Goal: Information Seeking & Learning: Learn about a topic

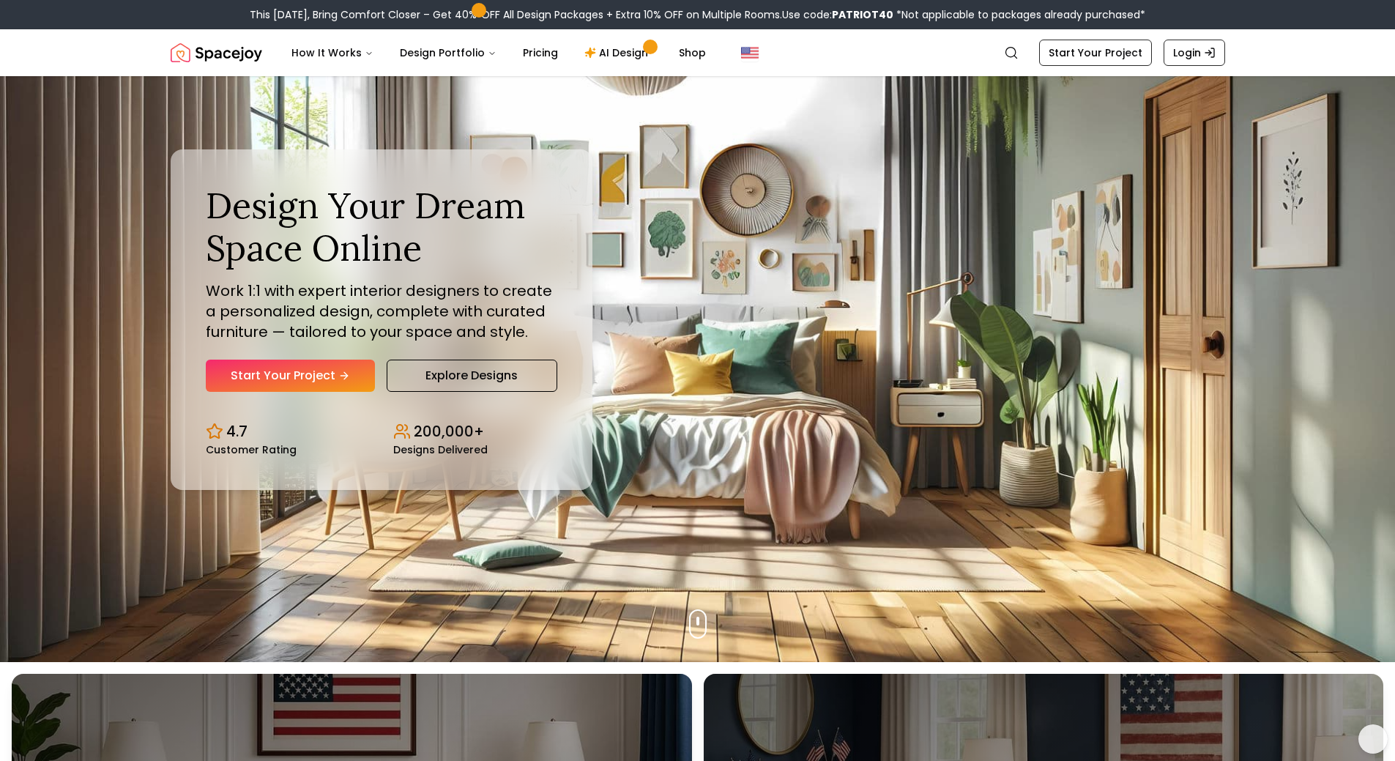
scroll to position [73, 0]
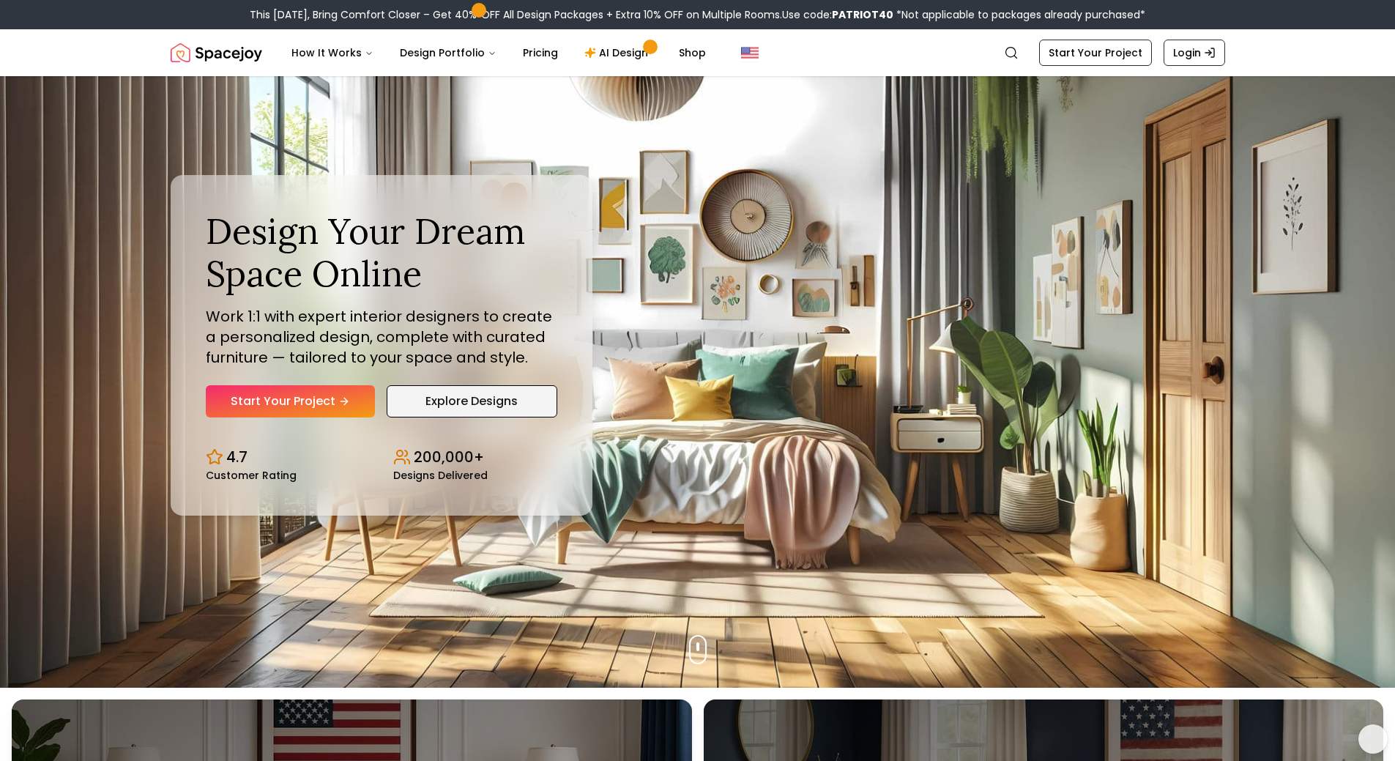
click at [495, 406] on link "Explore Designs" at bounding box center [472, 401] width 171 height 32
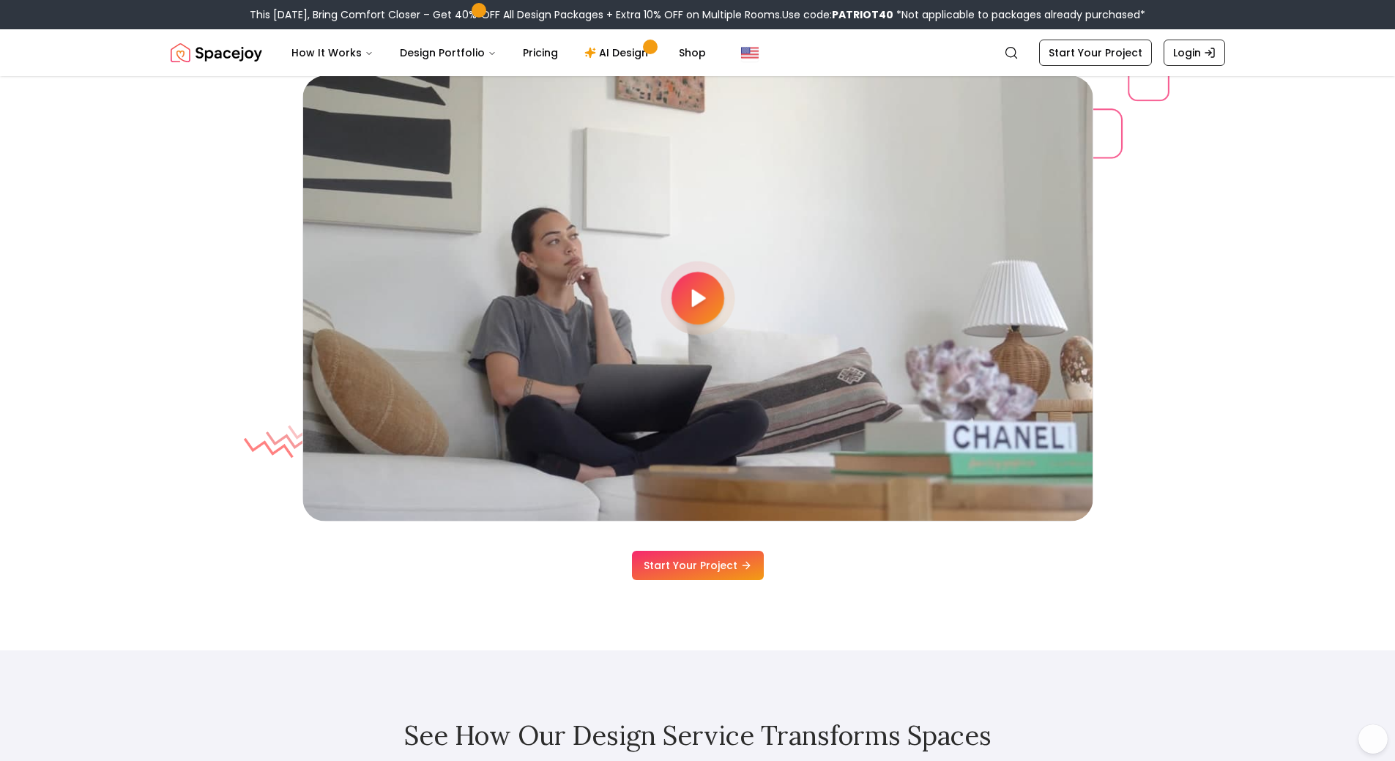
scroll to position [4101, 0]
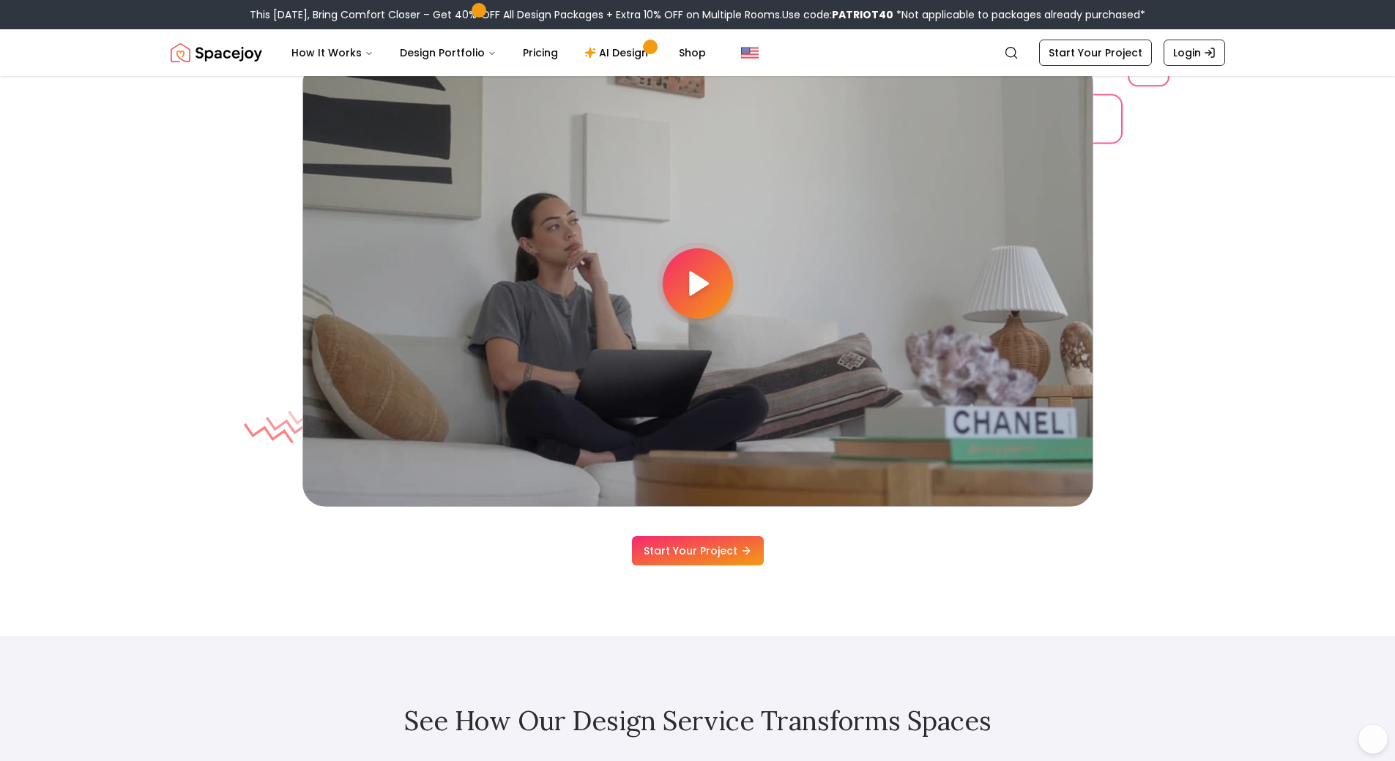
click at [688, 288] on icon at bounding box center [697, 283] width 29 height 29
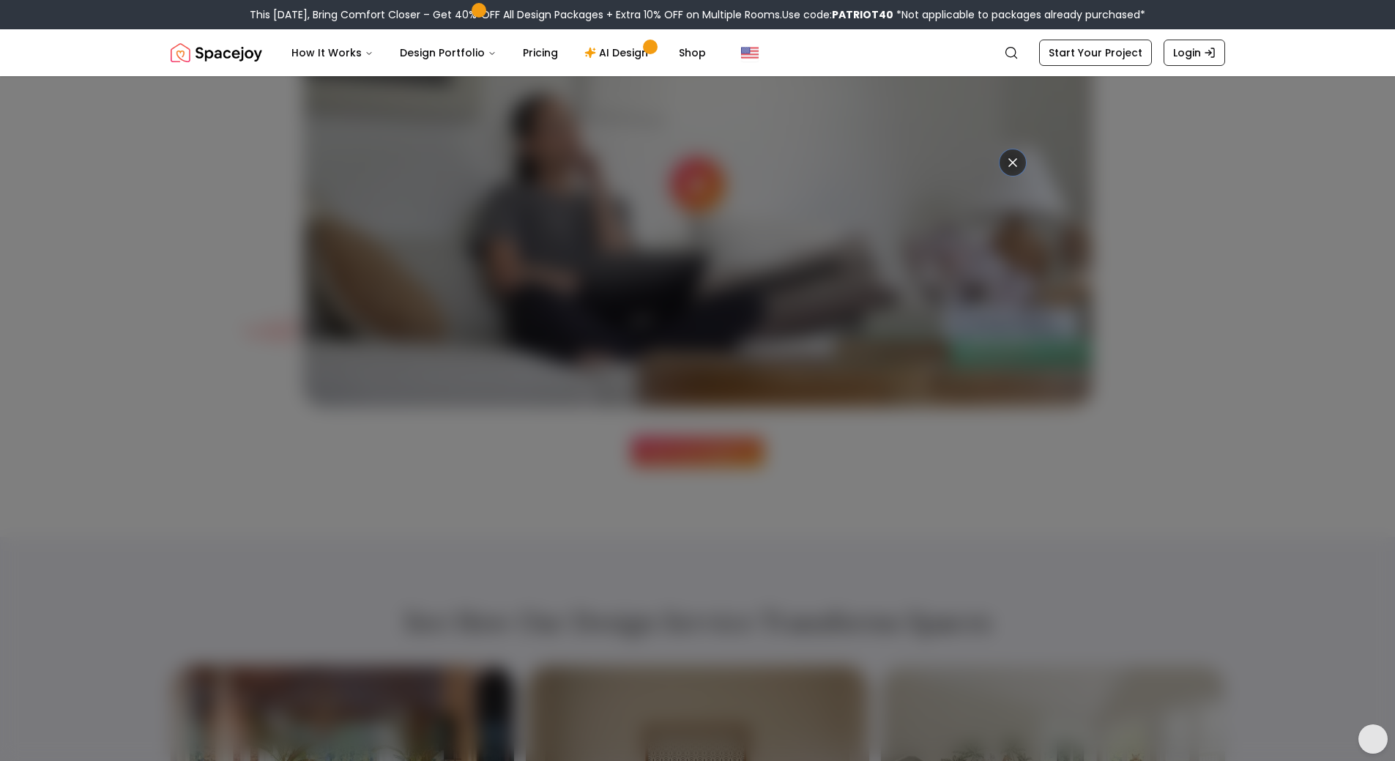
scroll to position [4175, 0]
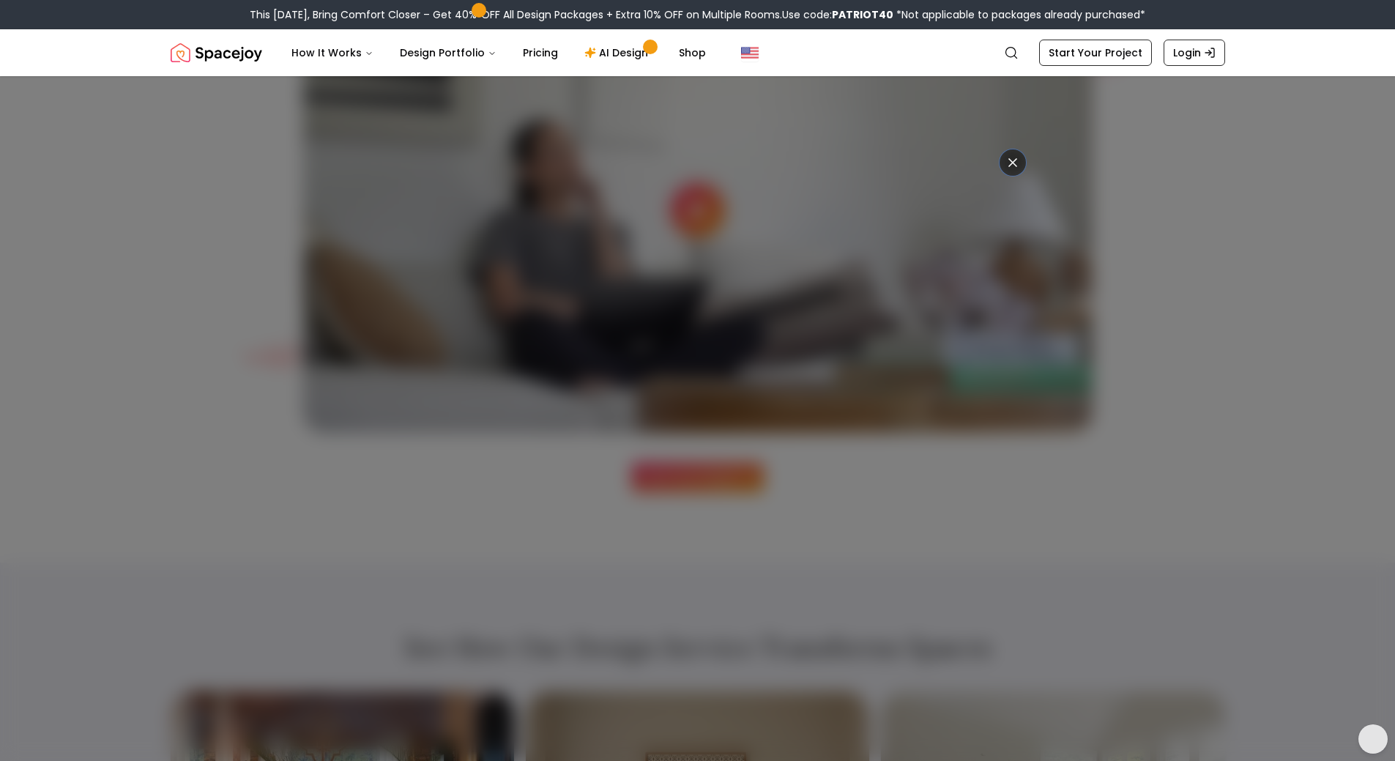
click at [1011, 163] on icon at bounding box center [1012, 162] width 7 height 7
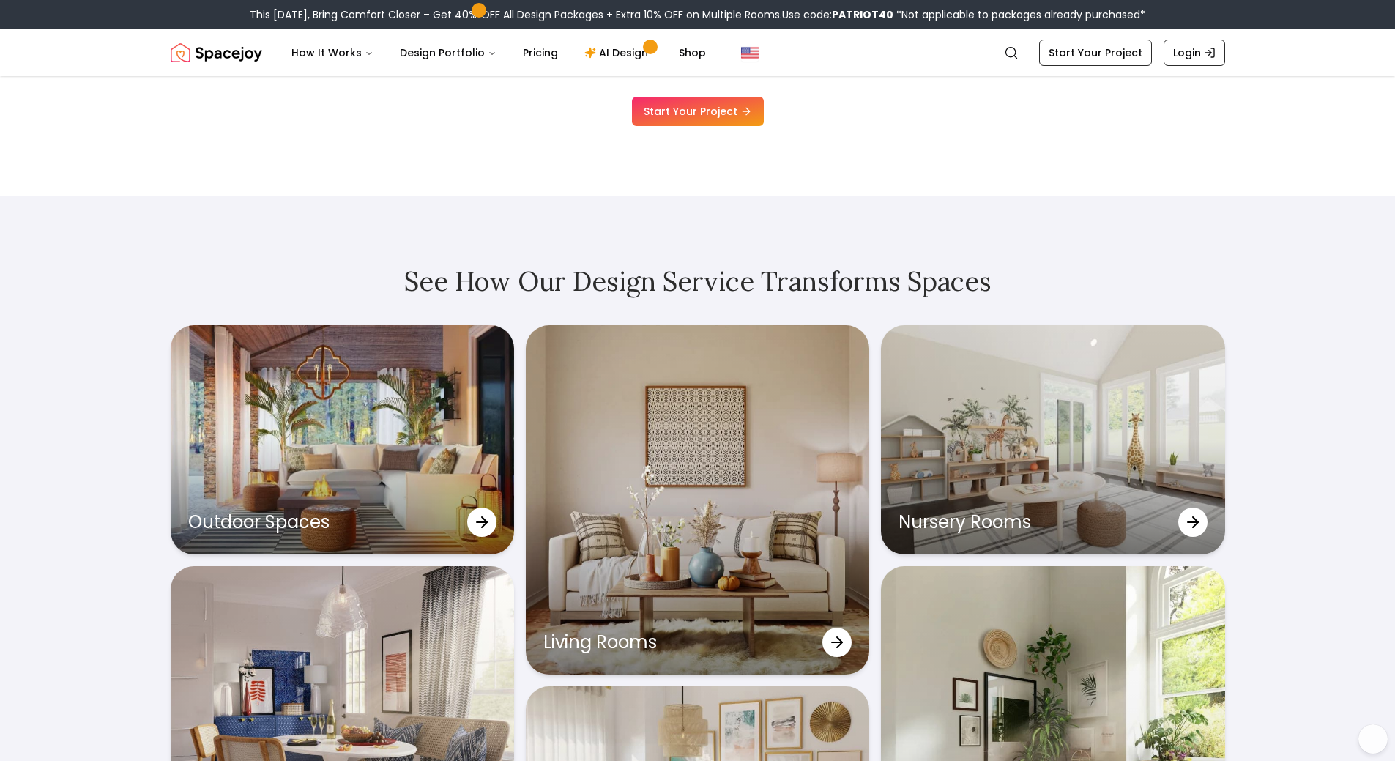
scroll to position [4614, 0]
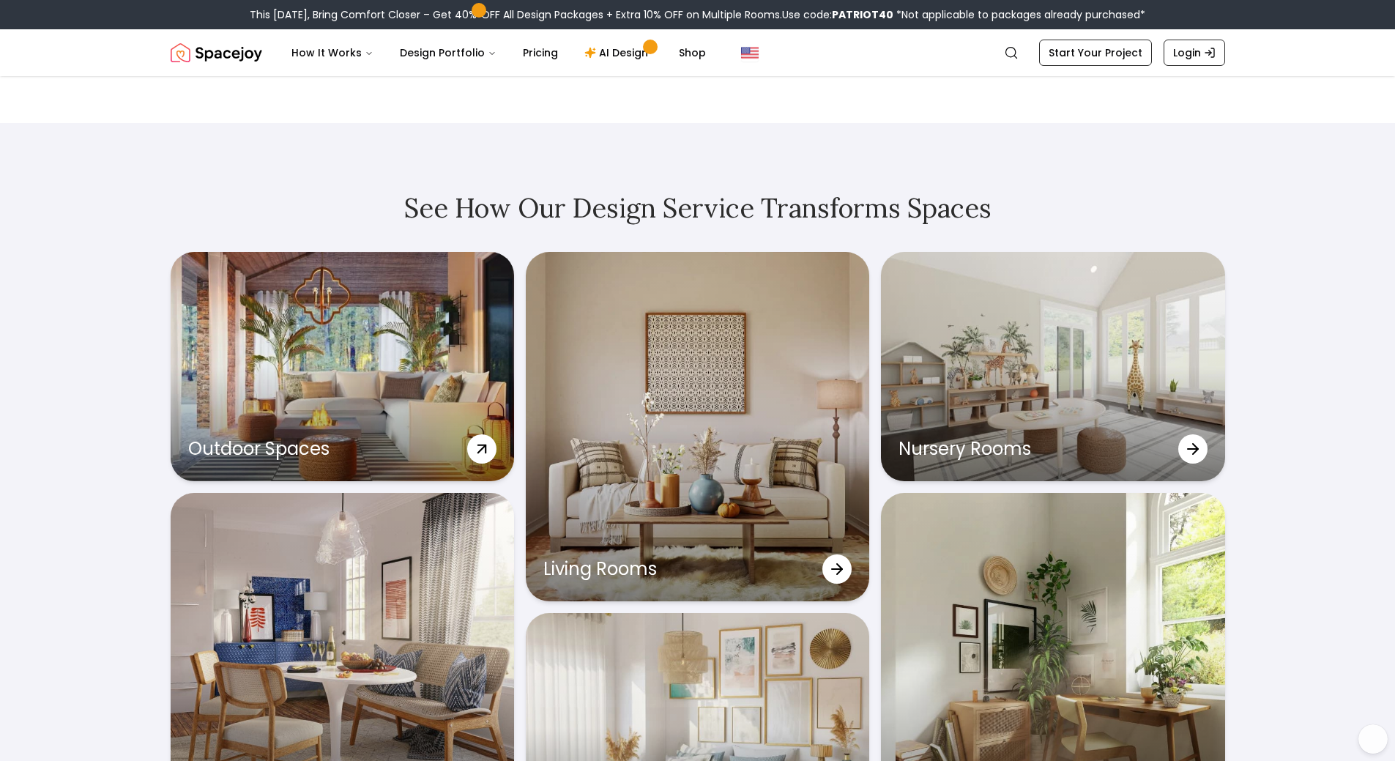
click at [357, 345] on div "Outdoor Spaces" at bounding box center [342, 366] width 343 height 229
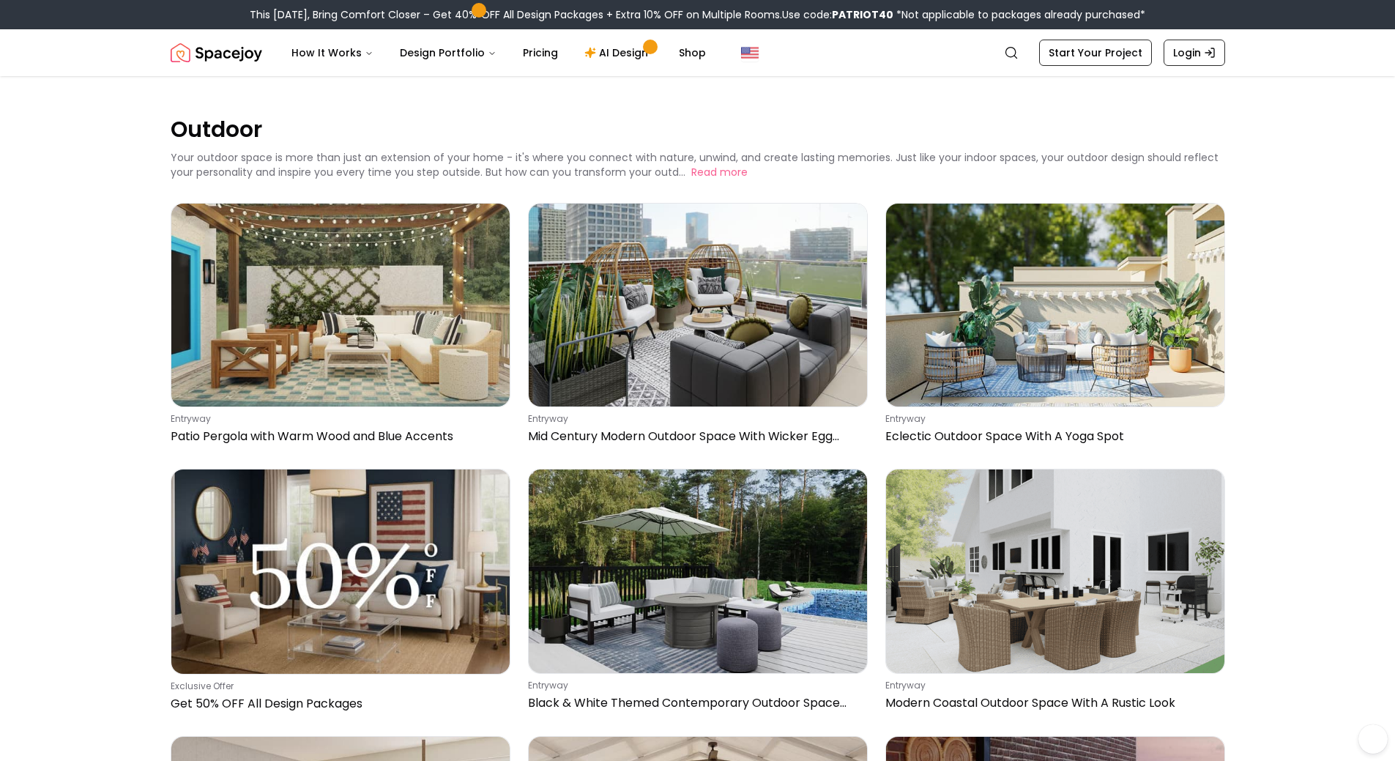
click at [357, 345] on img at bounding box center [340, 305] width 338 height 203
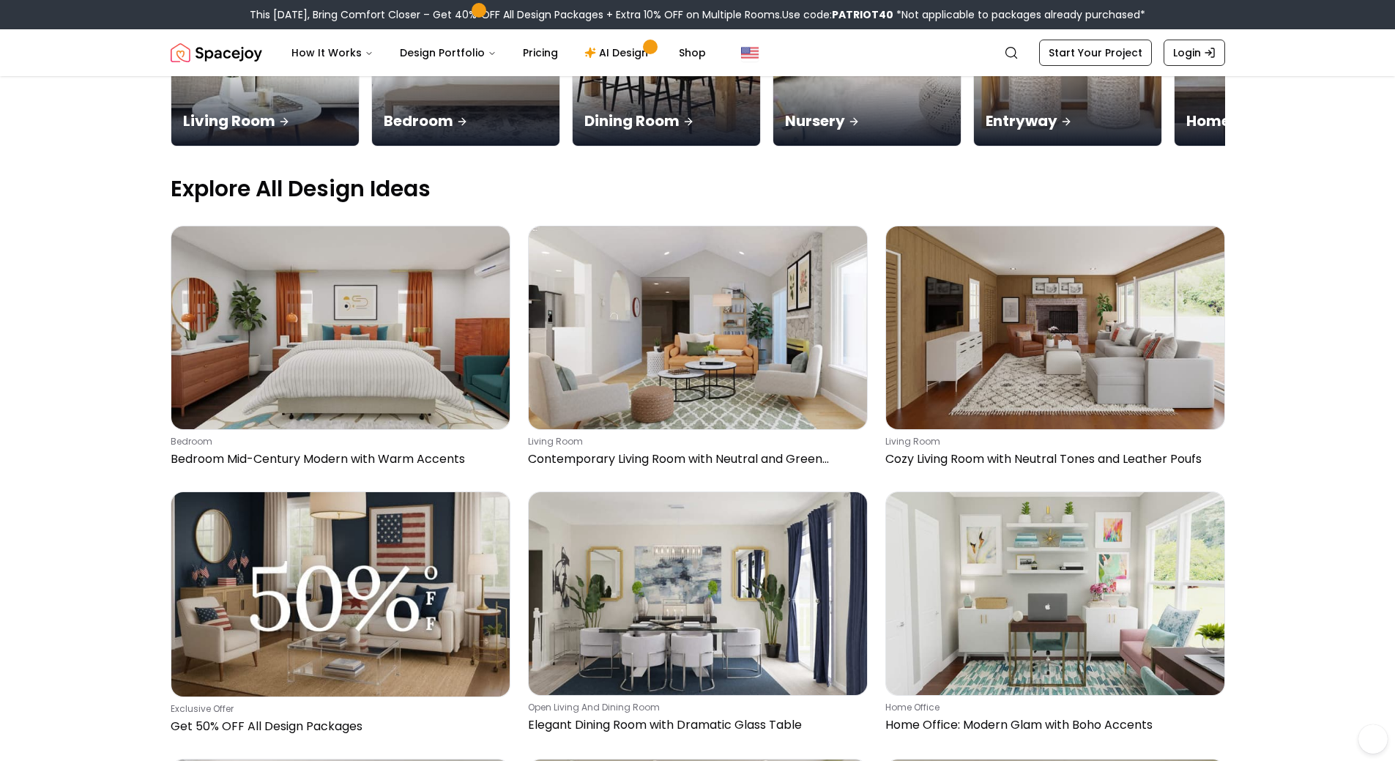
scroll to position [366, 0]
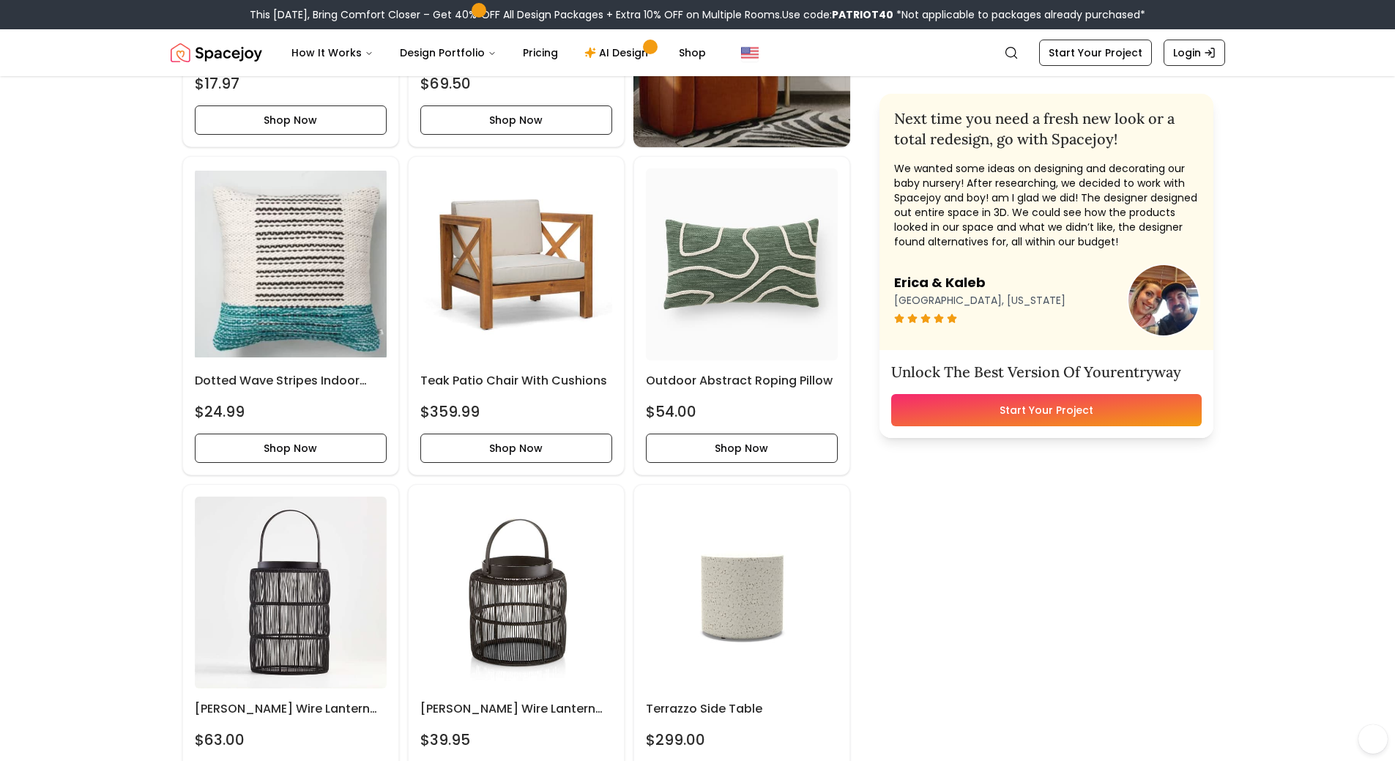
scroll to position [1318, 0]
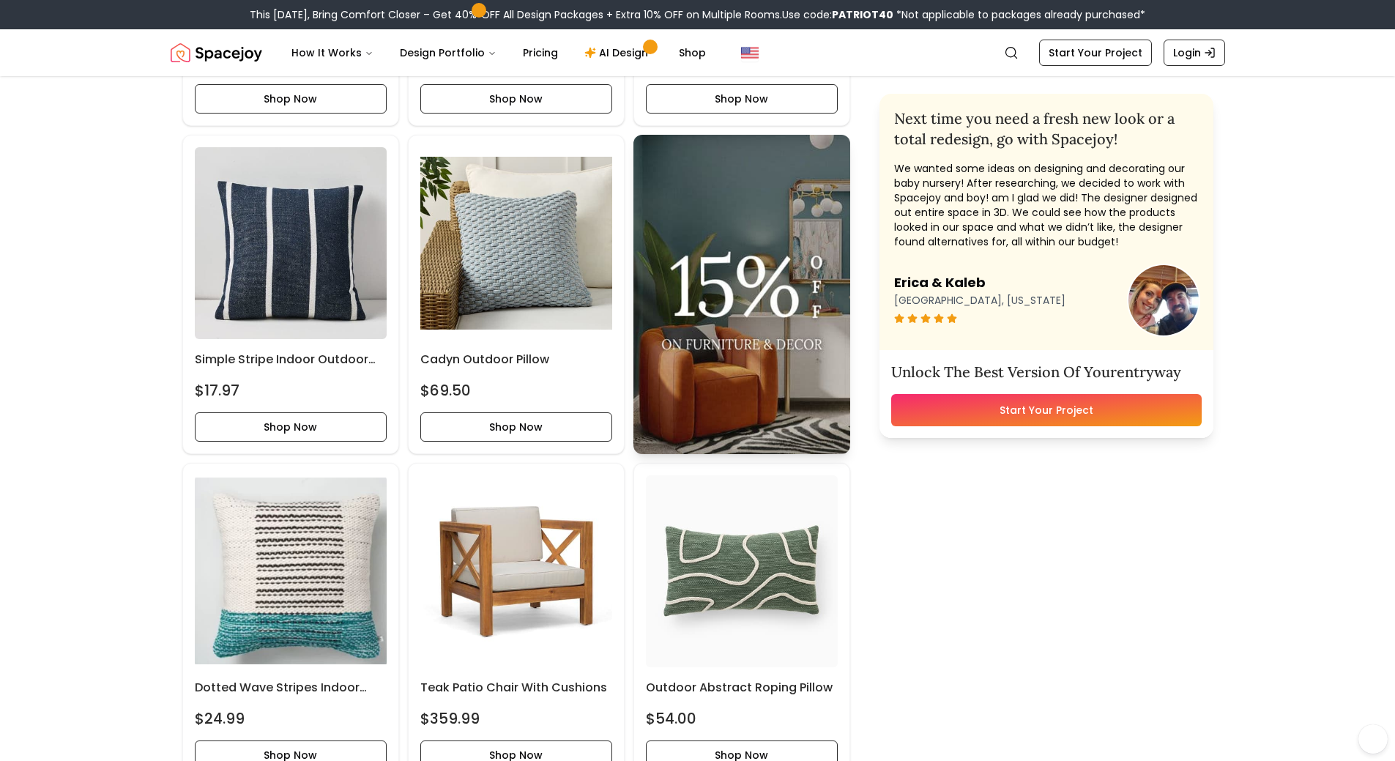
click at [721, 296] on img at bounding box center [742, 294] width 217 height 319
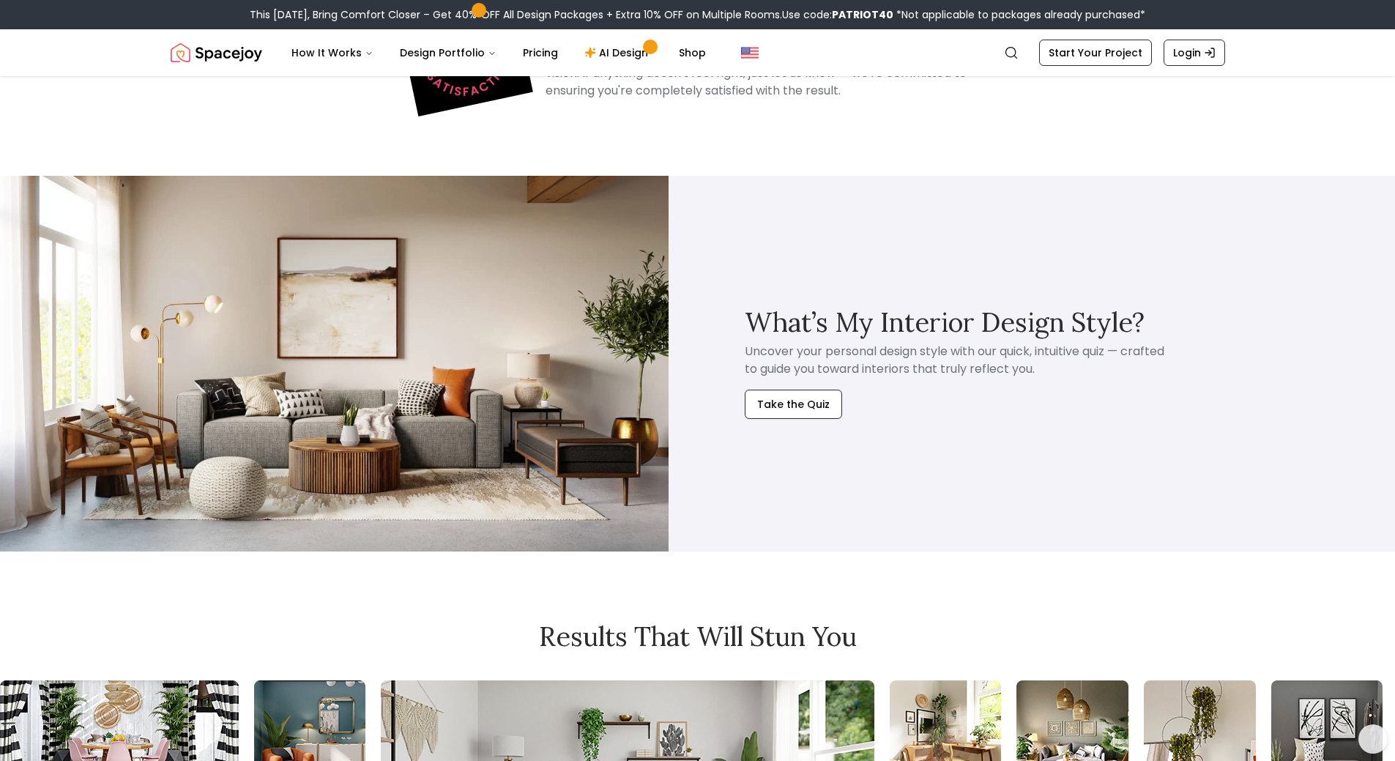
scroll to position [3882, 0]
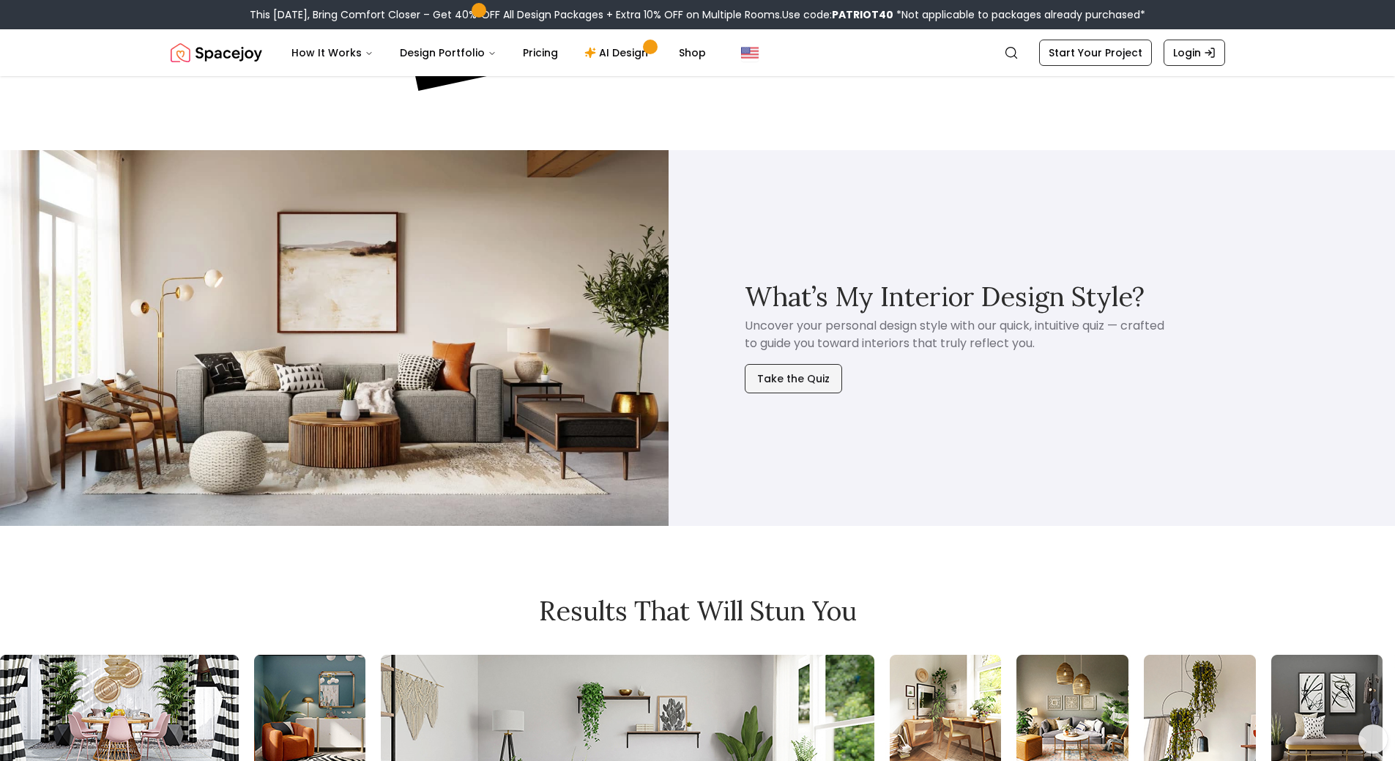
click at [787, 379] on button "Take the Quiz" at bounding box center [793, 378] width 97 height 29
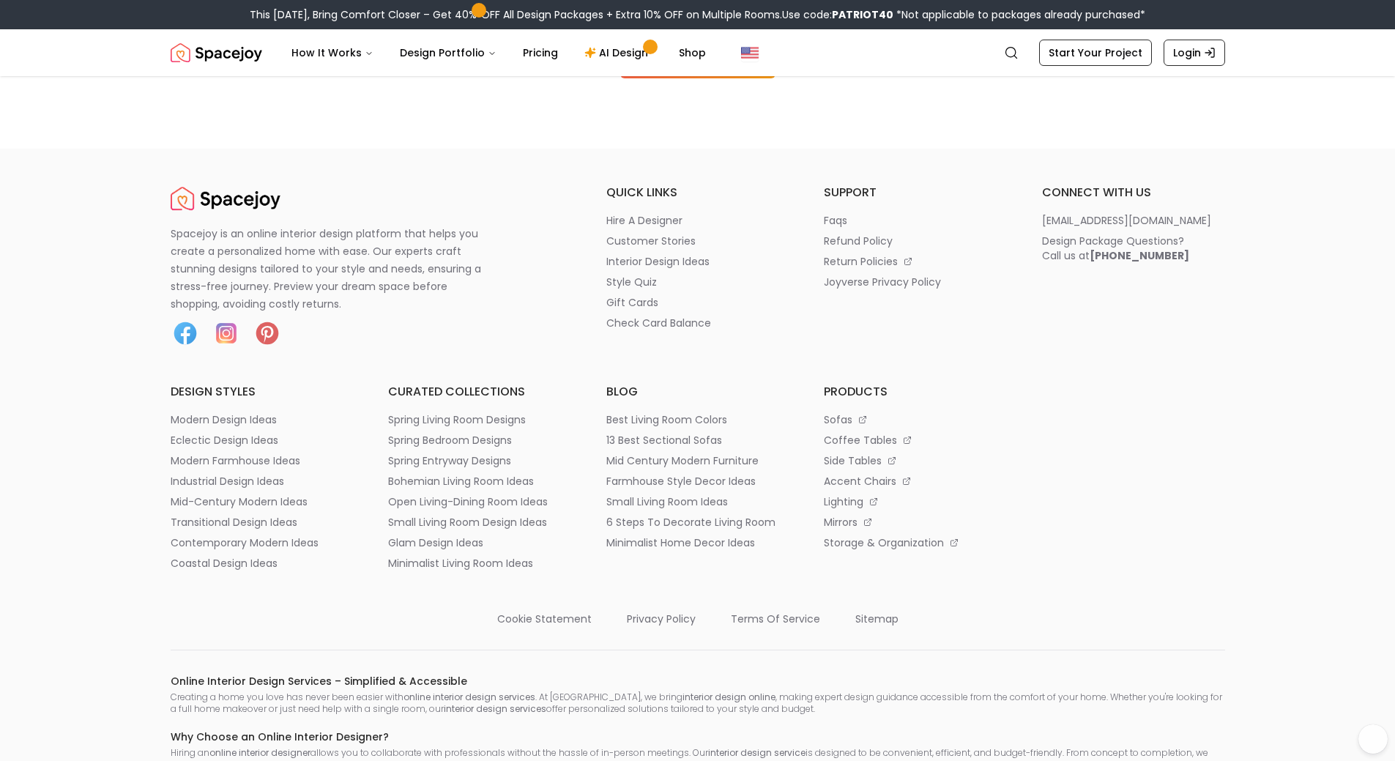
scroll to position [4834, 0]
